Goal: Information Seeking & Learning: Learn about a topic

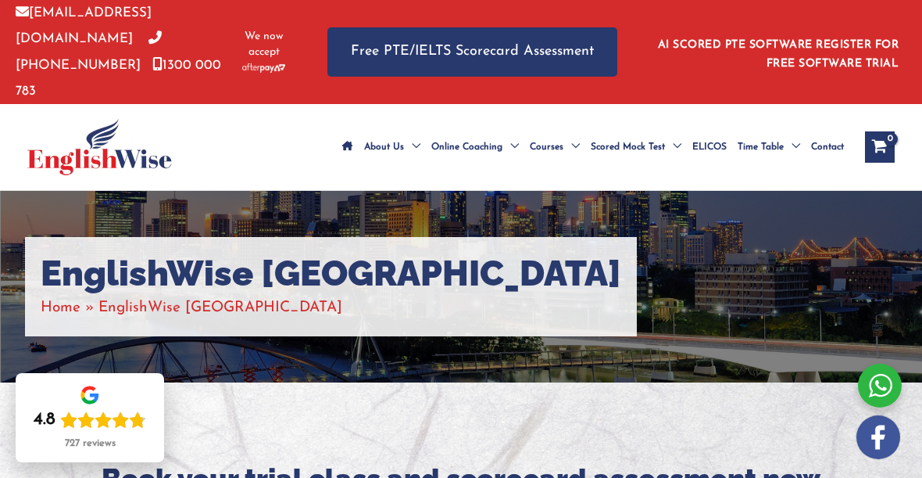
click at [561, 38] on link "Free PTE/IELTS Scorecard Assessment" at bounding box center [473, 51] width 290 height 49
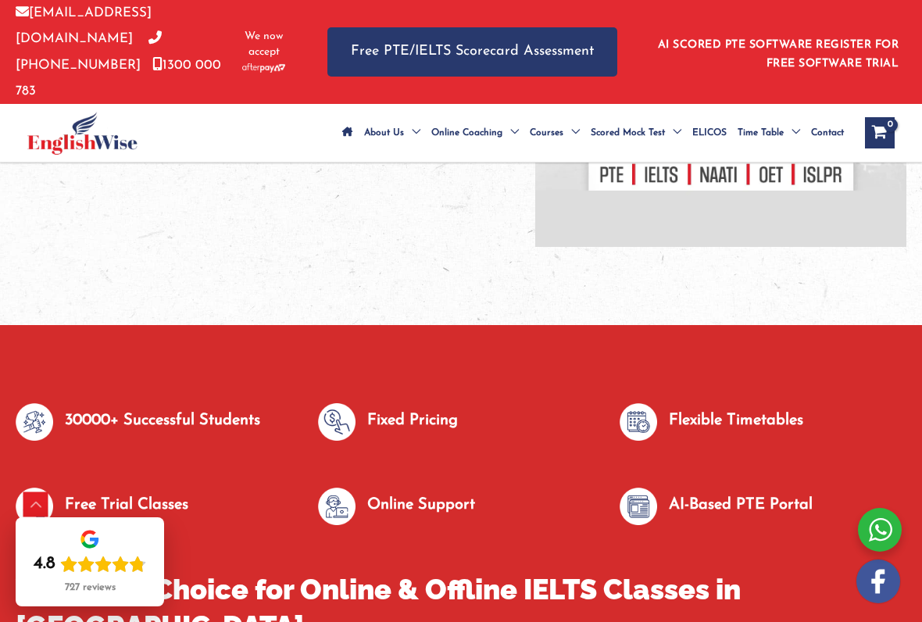
scroll to position [394, 0]
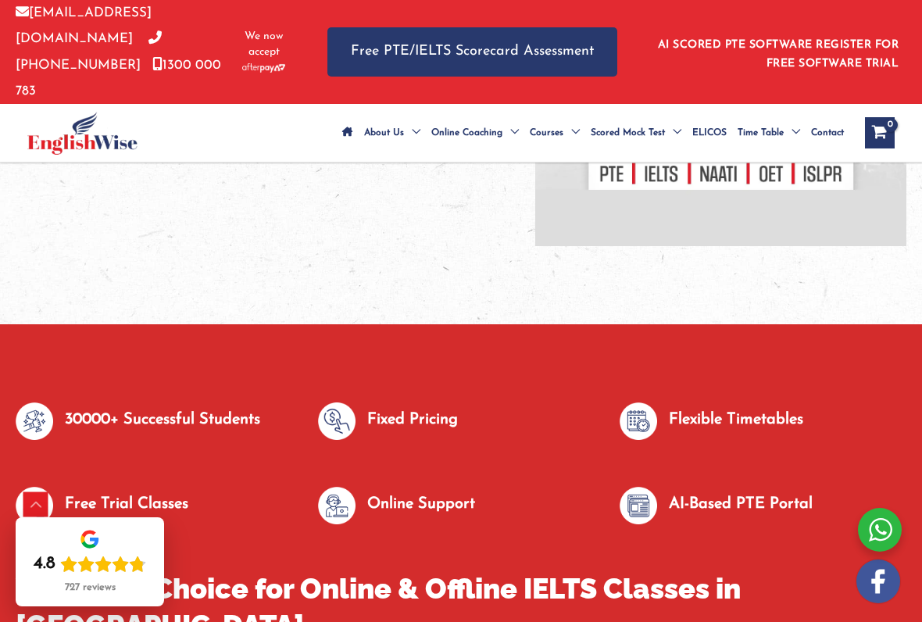
click at [747, 407] on p "Flexible Timetables" at bounding box center [736, 420] width 134 height 26
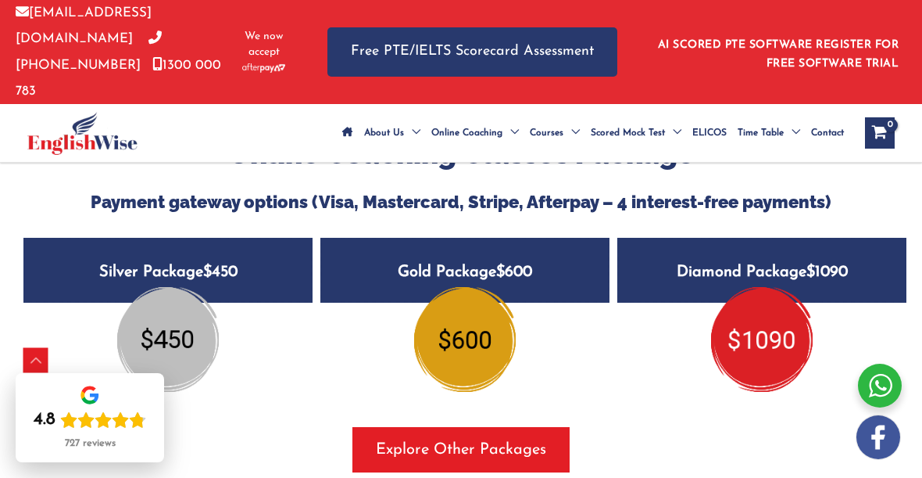
scroll to position [1747, 0]
